Goal: Book appointment/travel/reservation

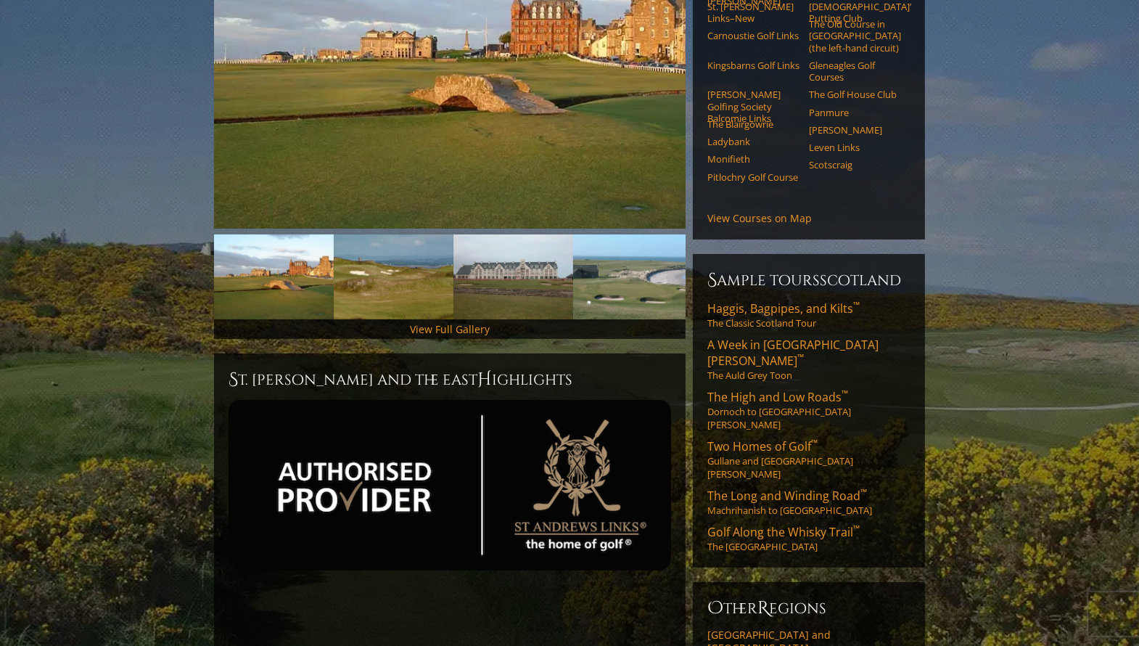
scroll to position [289, 0]
click at [792, 524] on span "Golf Along the Whisky Trail ™" at bounding box center [783, 532] width 152 height 16
